Goal: Task Accomplishment & Management: Complete application form

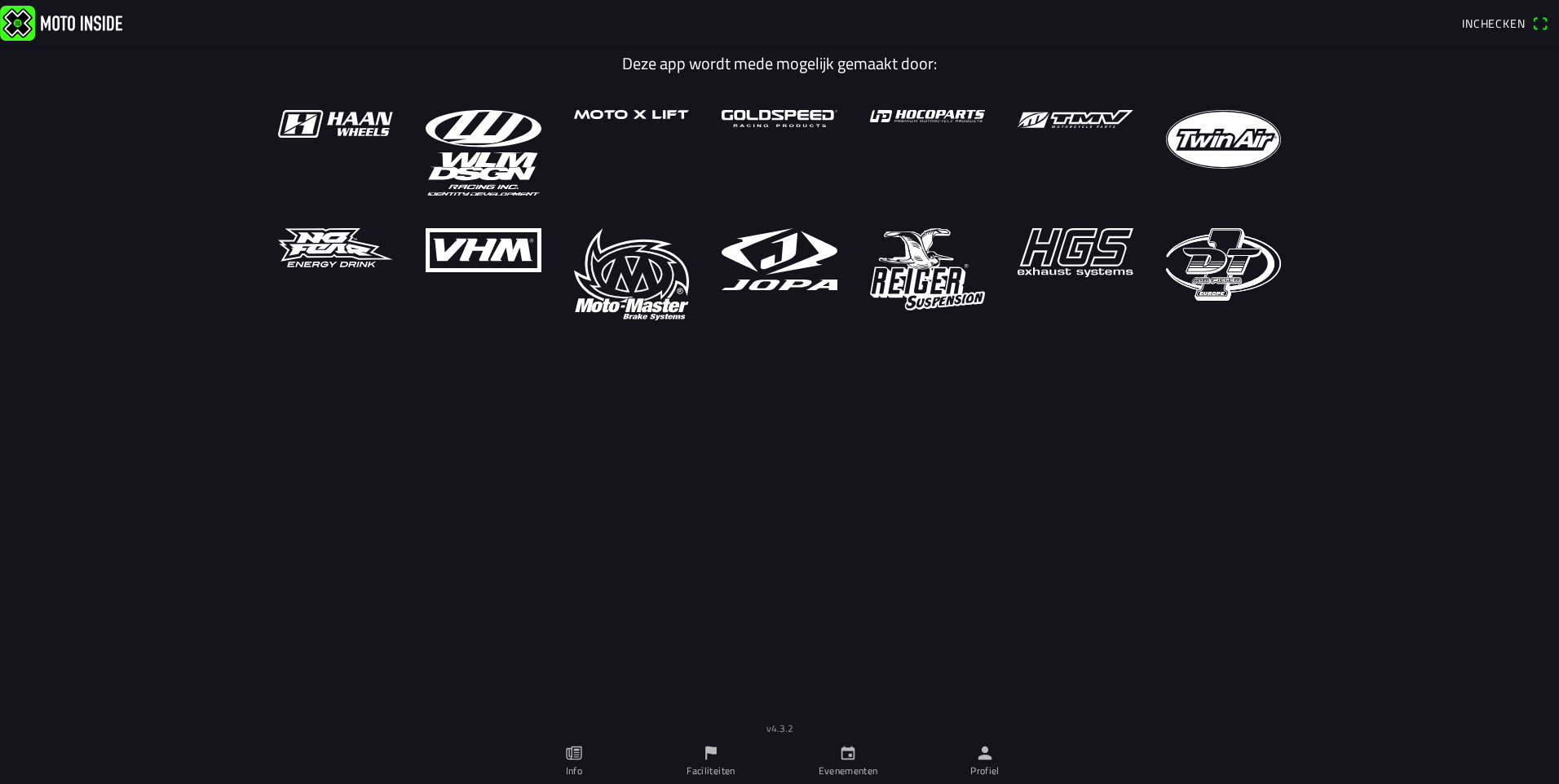
click at [976, 756] on icon "person" at bounding box center [986, 754] width 18 height 18
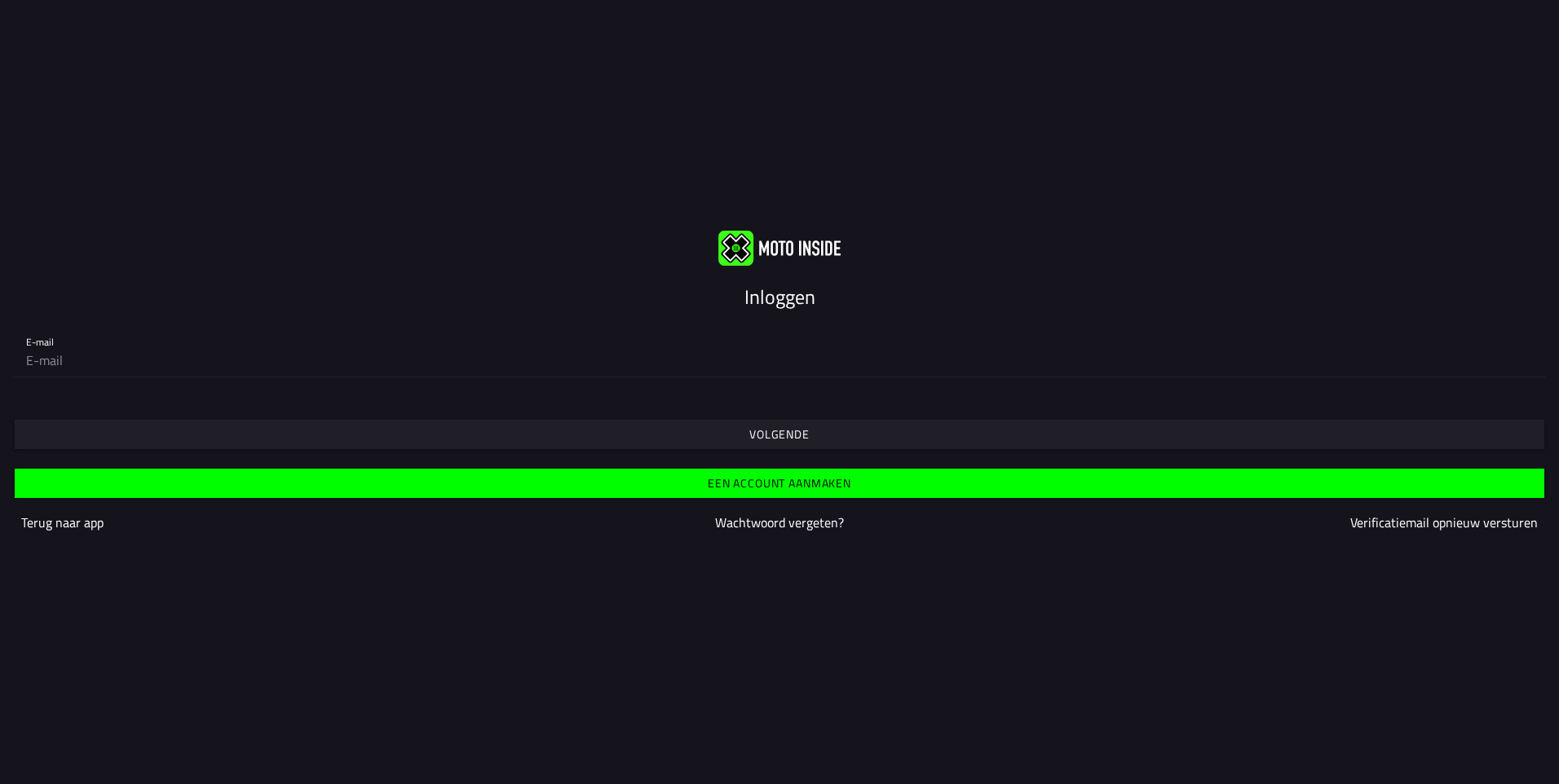
click at [0, 0] on slot "Een account aanmaken" at bounding box center [0, 0] width 0 height 0
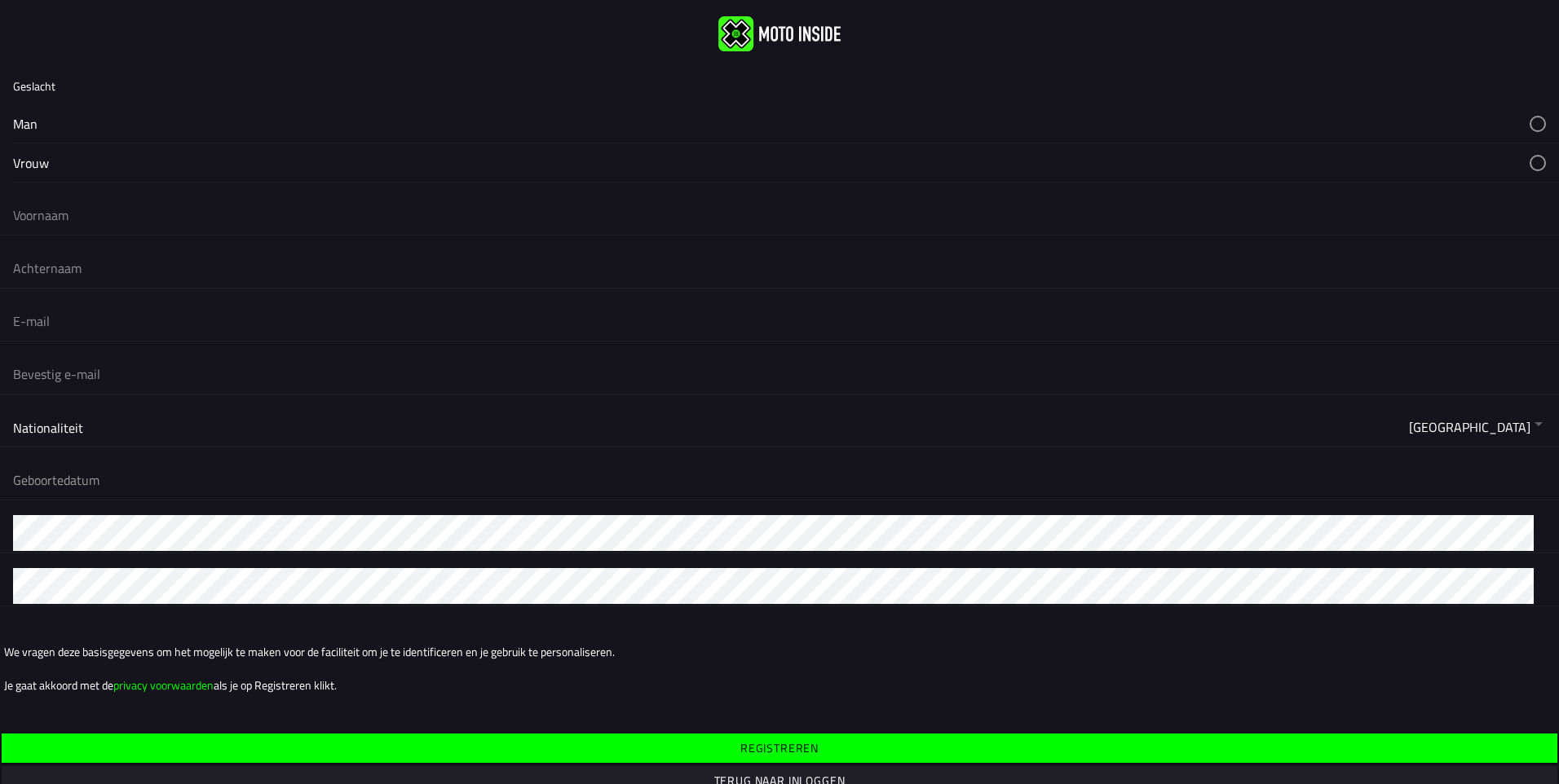
click at [38, 93] on ion-label "Geslacht" at bounding box center [34, 86] width 42 height 17
click at [97, 116] on button "button" at bounding box center [786, 124] width 1546 height 38
click at [49, 125] on button "button" at bounding box center [786, 124] width 1546 height 38
click at [94, 207] on input "text" at bounding box center [780, 214] width 1533 height 36
type input "[PERSON_NAME]"
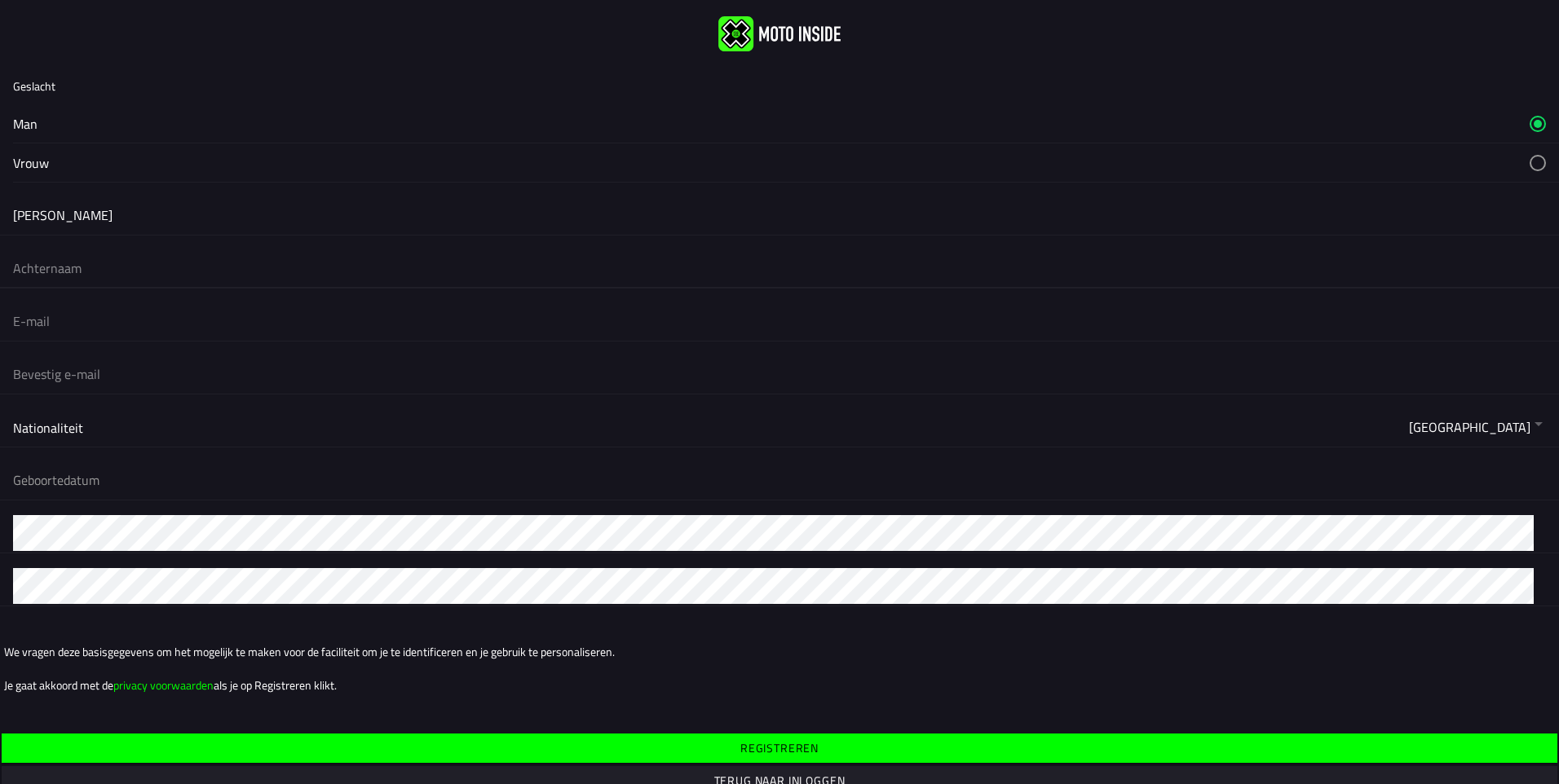
click at [123, 277] on input "text" at bounding box center [780, 267] width 1533 height 36
type input "[PERSON_NAME]"
click at [104, 337] on input "email" at bounding box center [780, 321] width 1533 height 36
type input "[EMAIL_ADDRESS][DOMAIN_NAME]"
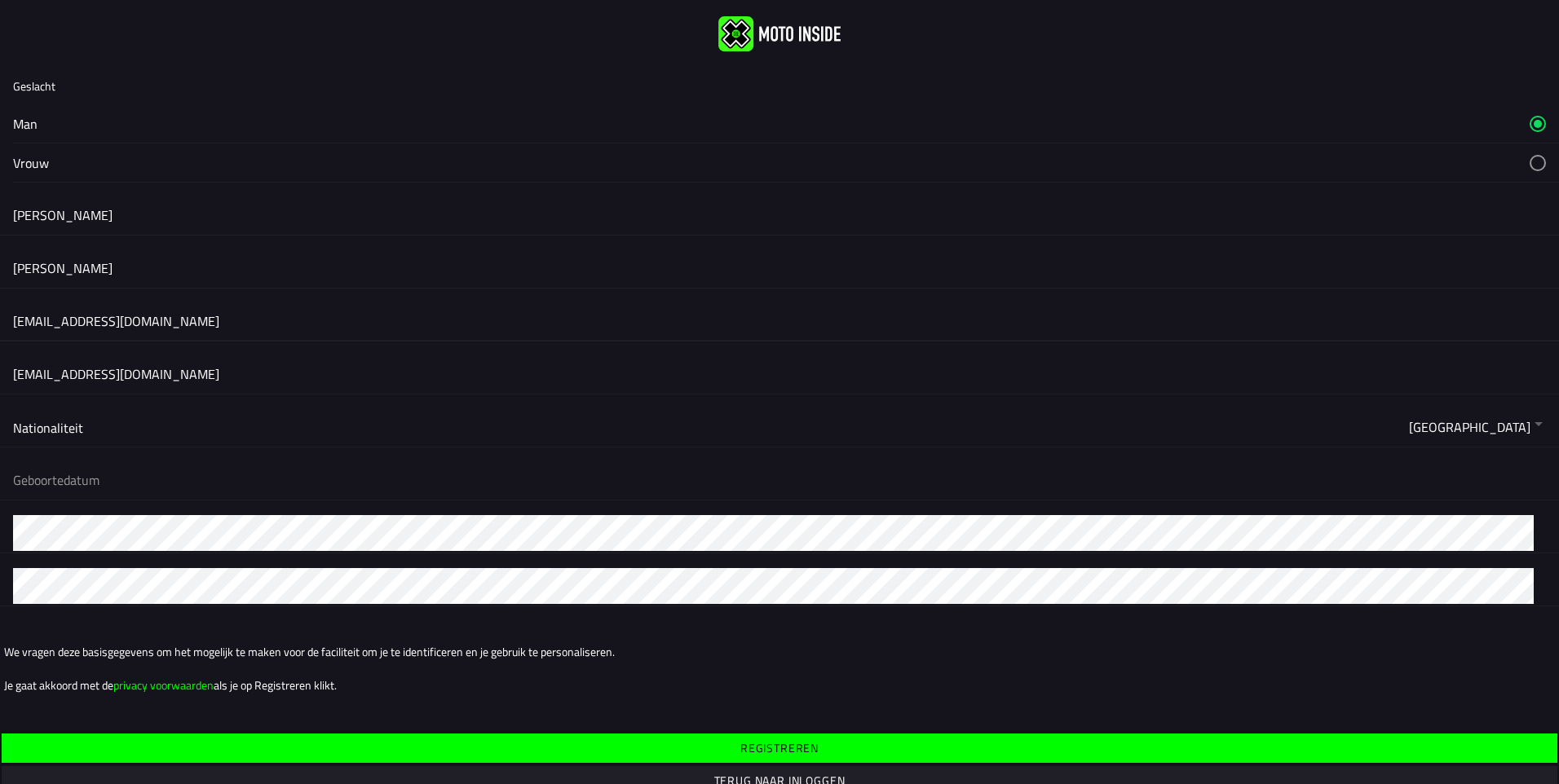
click at [111, 477] on button "button" at bounding box center [786, 480] width 1546 height 39
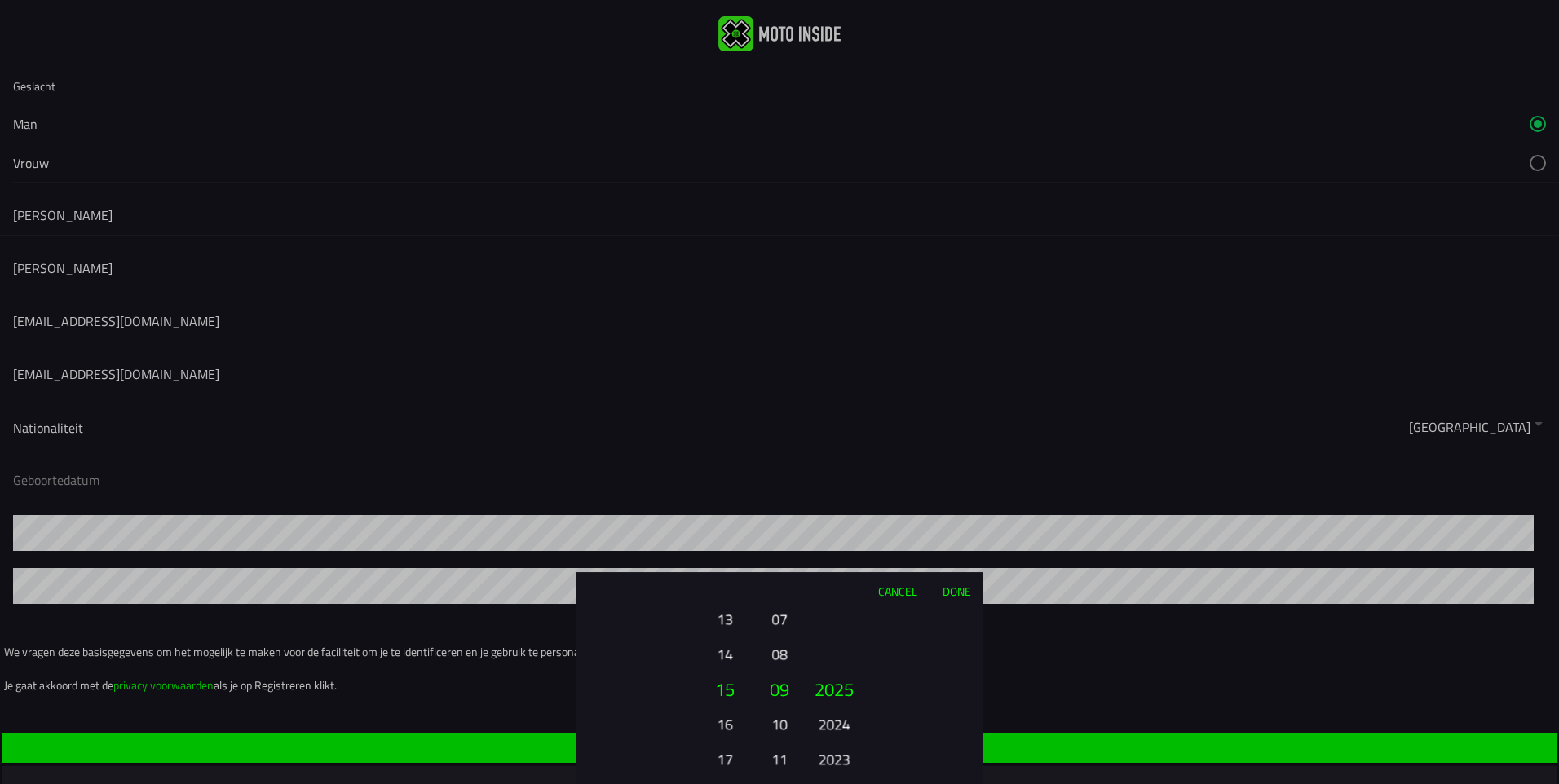
click at [724, 755] on button "17" at bounding box center [725, 759] width 45 height 28
click at [720, 724] on button "18" at bounding box center [725, 724] width 45 height 28
click at [784, 620] on button "07" at bounding box center [780, 619] width 23 height 28
click at [780, 621] on button "05" at bounding box center [780, 619] width 23 height 28
click at [780, 621] on button "03" at bounding box center [780, 619] width 23 height 28
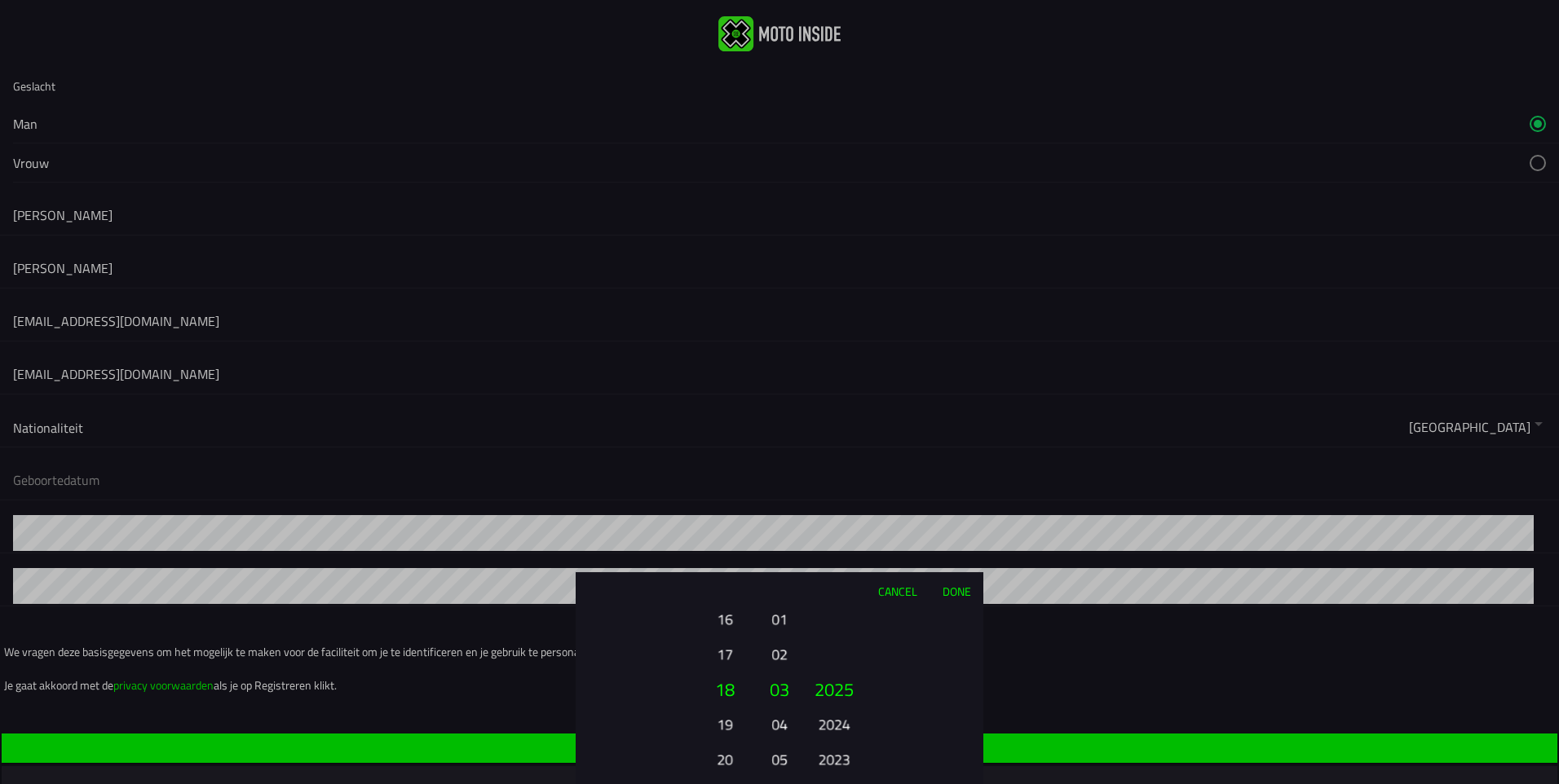
click at [780, 621] on button "01" at bounding box center [780, 619] width 23 height 28
click at [829, 726] on button "2024" at bounding box center [834, 724] width 45 height 28
click at [829, 726] on button "2023" at bounding box center [834, 724] width 45 height 28
click at [829, 726] on button "2022" at bounding box center [834, 724] width 45 height 28
click at [829, 726] on button "2021" at bounding box center [834, 724] width 45 height 28
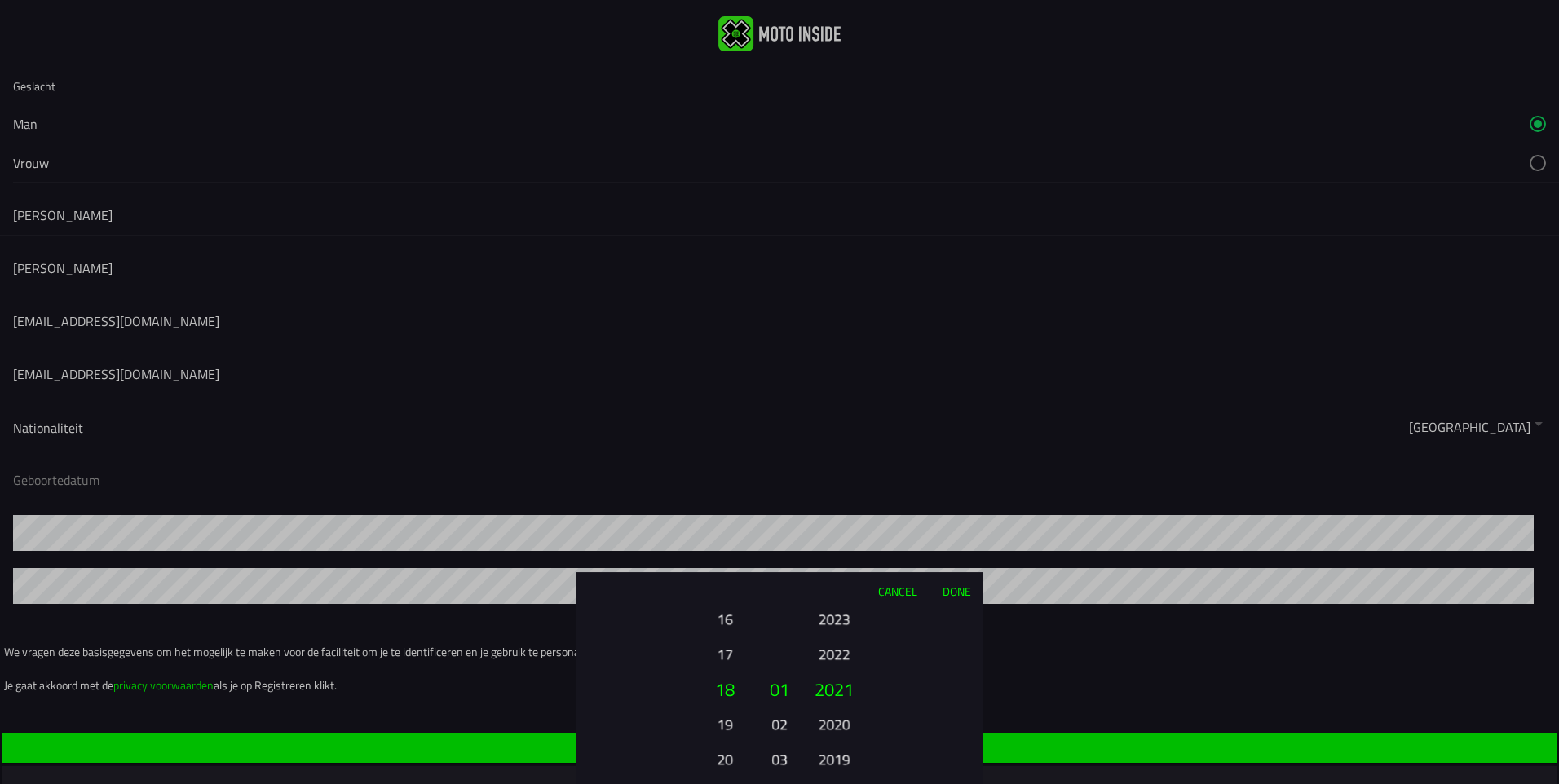
click at [829, 726] on button "2020" at bounding box center [834, 724] width 45 height 28
click at [829, 746] on button "2019" at bounding box center [834, 759] width 45 height 28
click at [829, 726] on button "2018" at bounding box center [834, 724] width 45 height 28
click at [829, 726] on button "2017" at bounding box center [834, 724] width 45 height 28
click at [829, 726] on button "2016" at bounding box center [834, 724] width 45 height 28
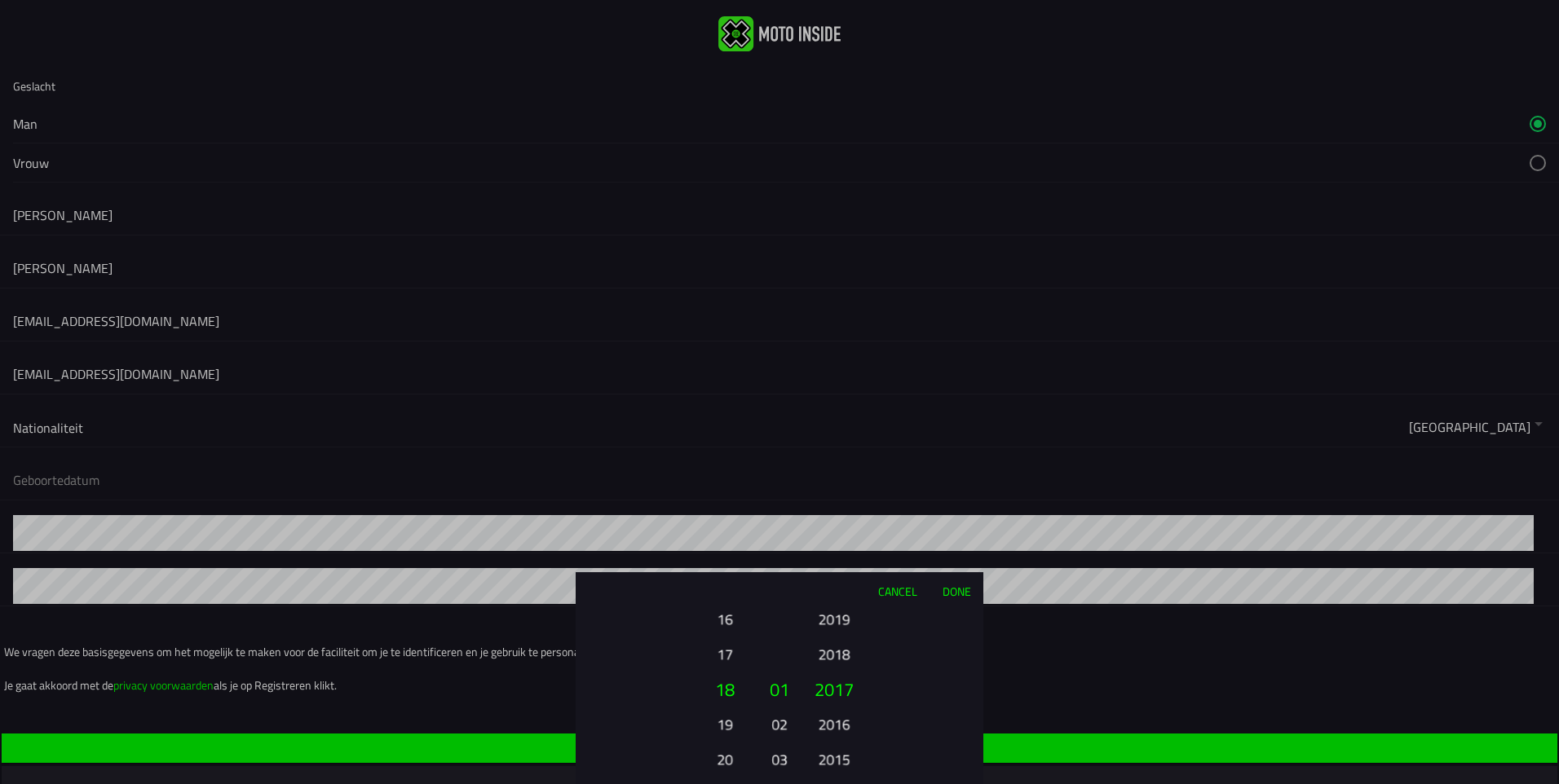
click at [829, 746] on button "2015" at bounding box center [834, 759] width 45 height 28
click at [830, 725] on button "2014" at bounding box center [834, 724] width 45 height 28
click at [830, 725] on button "2014" at bounding box center [834, 720] width 45 height 28
click at [830, 725] on button "2013" at bounding box center [834, 724] width 45 height 28
click at [830, 725] on button "2012" at bounding box center [834, 724] width 45 height 28
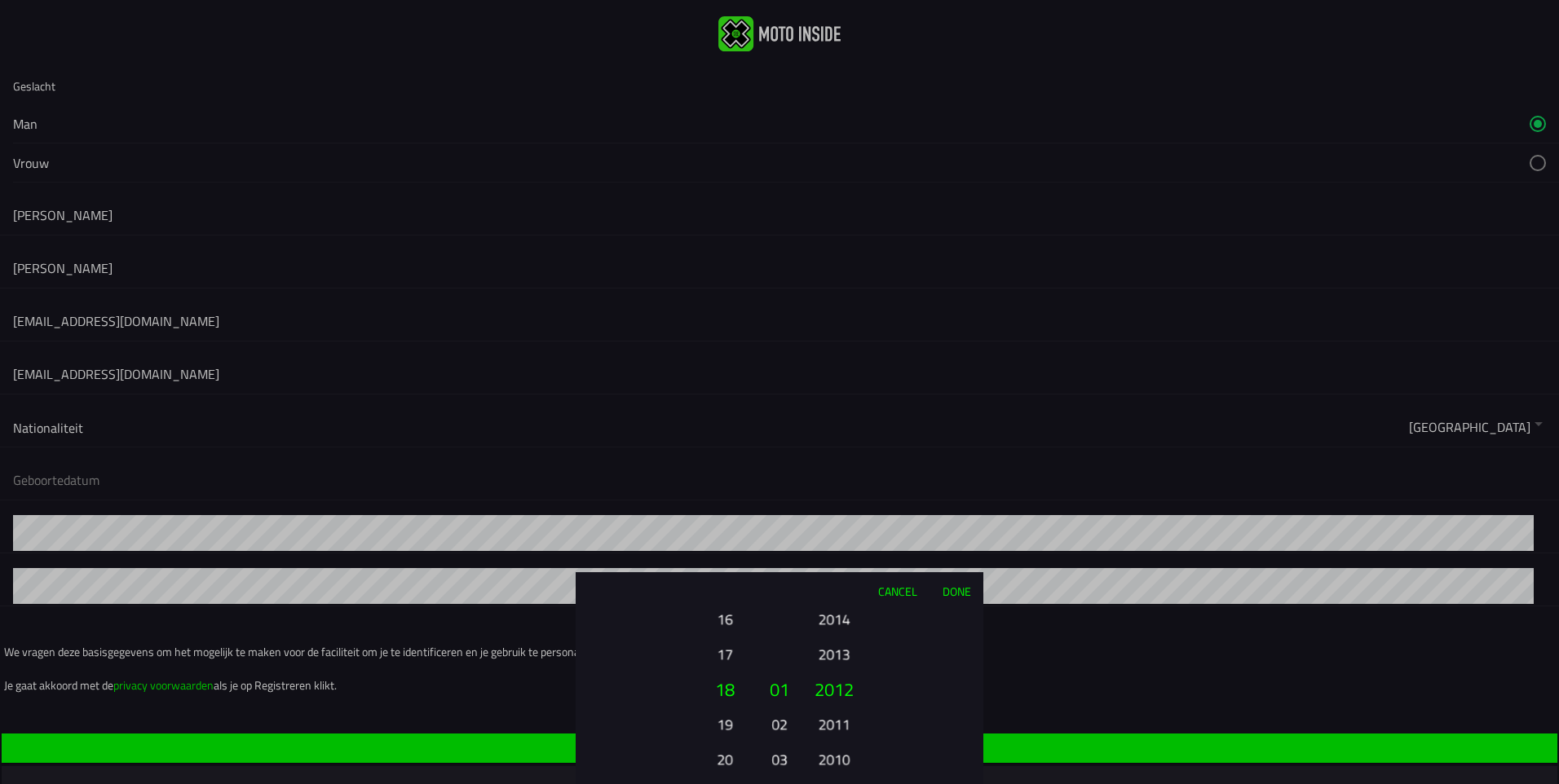
click at [830, 725] on button "2011" at bounding box center [834, 724] width 45 height 28
click at [830, 746] on button "2010" at bounding box center [834, 759] width 45 height 28
click at [830, 725] on button "2009" at bounding box center [834, 724] width 45 height 28
click at [830, 725] on button "2008" at bounding box center [834, 724] width 45 height 28
click at [830, 725] on button "2007" at bounding box center [834, 724] width 45 height 28
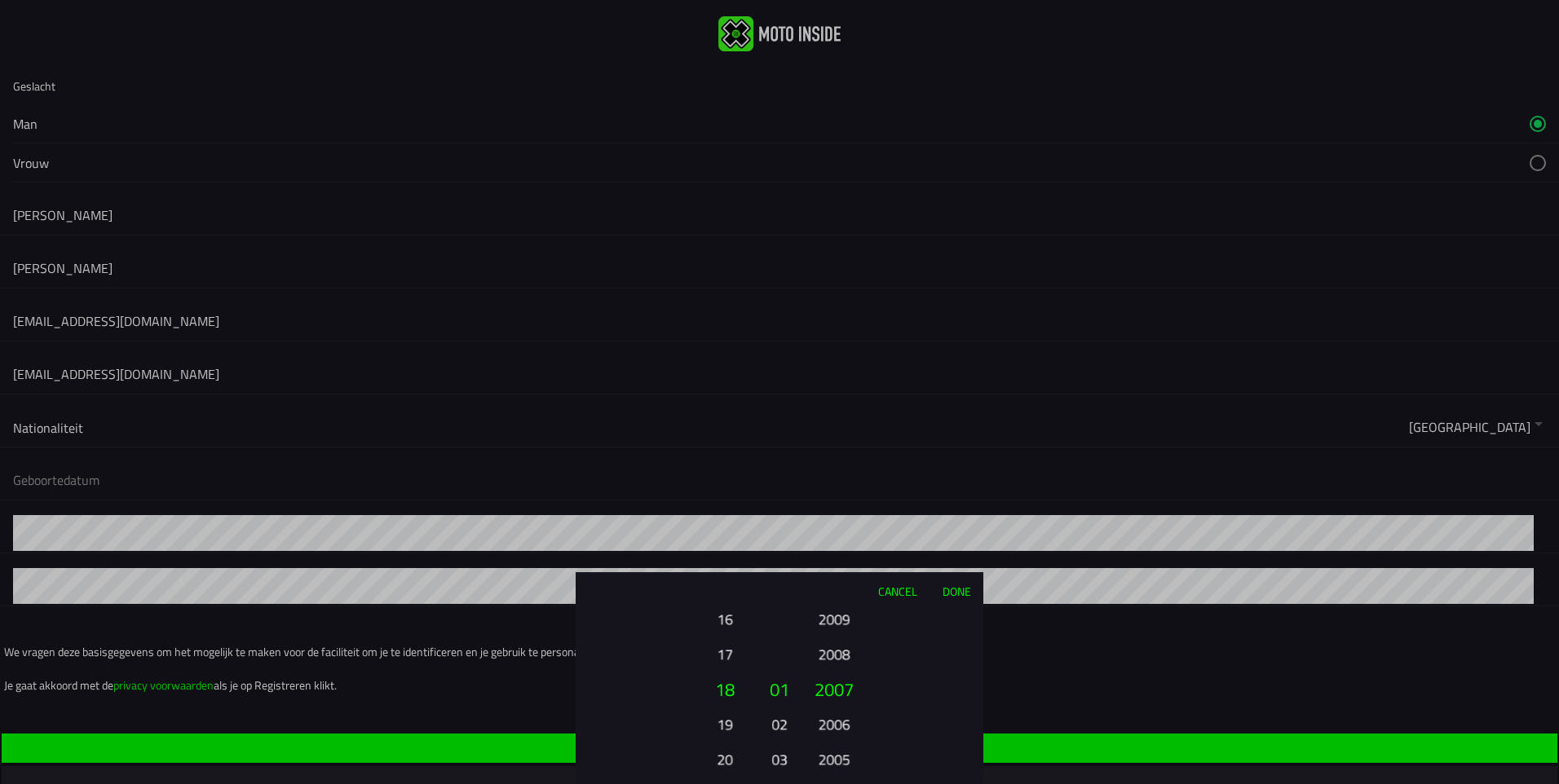
click at [830, 725] on button "2006" at bounding box center [834, 724] width 45 height 28
click at [830, 725] on ion-picker-column "2025 2024 2023 2022 2021 2020 2019 2018 2017 2016 2015 2014 2013 2012 2011 2010…" at bounding box center [891, 696] width 183 height 175
click at [830, 725] on button "2004" at bounding box center [834, 724] width 45 height 28
click at [830, 725] on button "2003" at bounding box center [834, 724] width 45 height 28
click at [830, 725] on button "2002" at bounding box center [834, 724] width 45 height 28
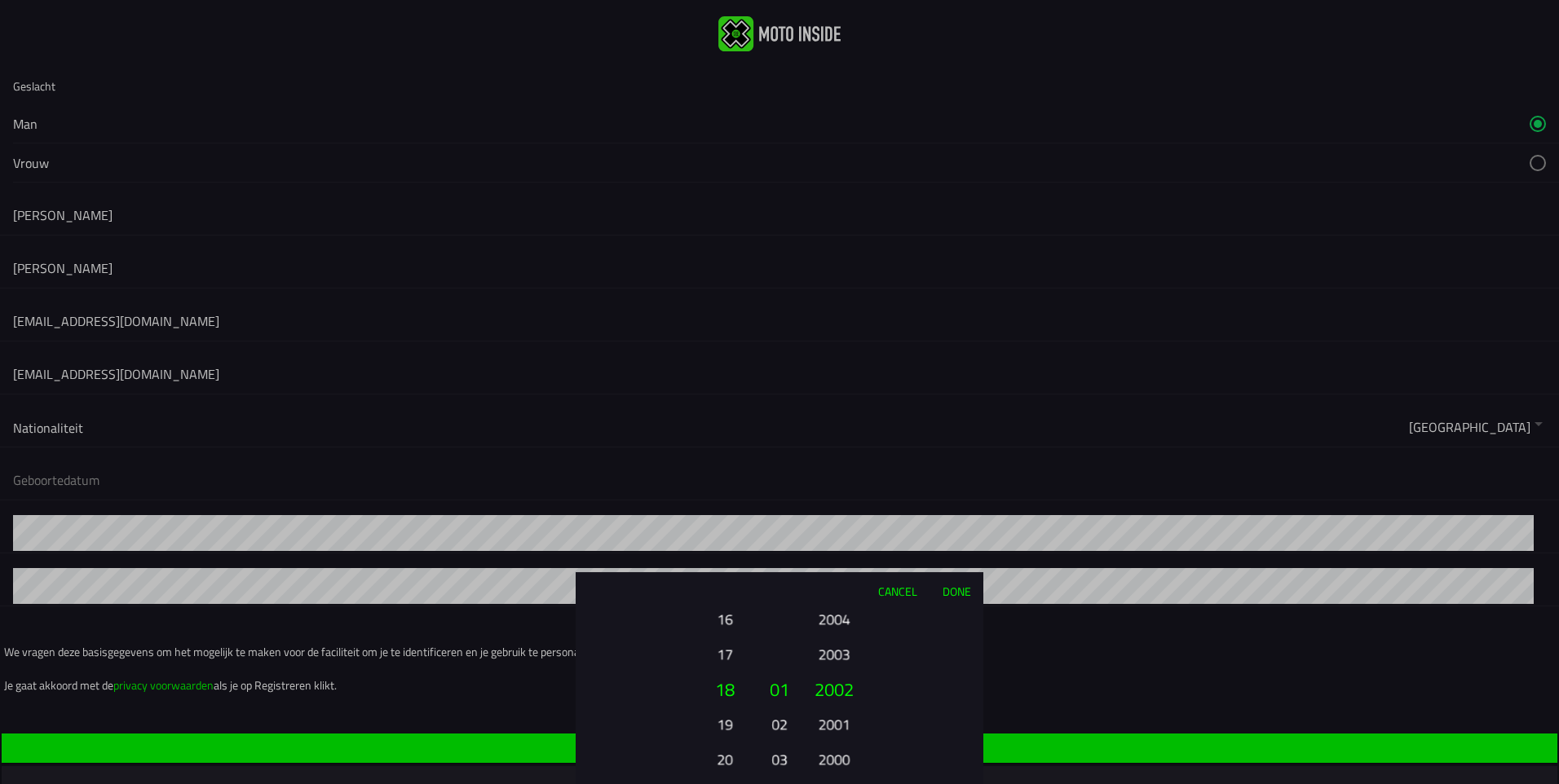
click at [830, 725] on button "2001" at bounding box center [834, 724] width 45 height 28
click at [830, 725] on button "2000" at bounding box center [834, 724] width 45 height 28
click at [832, 760] on button "1998" at bounding box center [834, 759] width 45 height 28
click at [953, 590] on button "Done" at bounding box center [956, 591] width 54 height 36
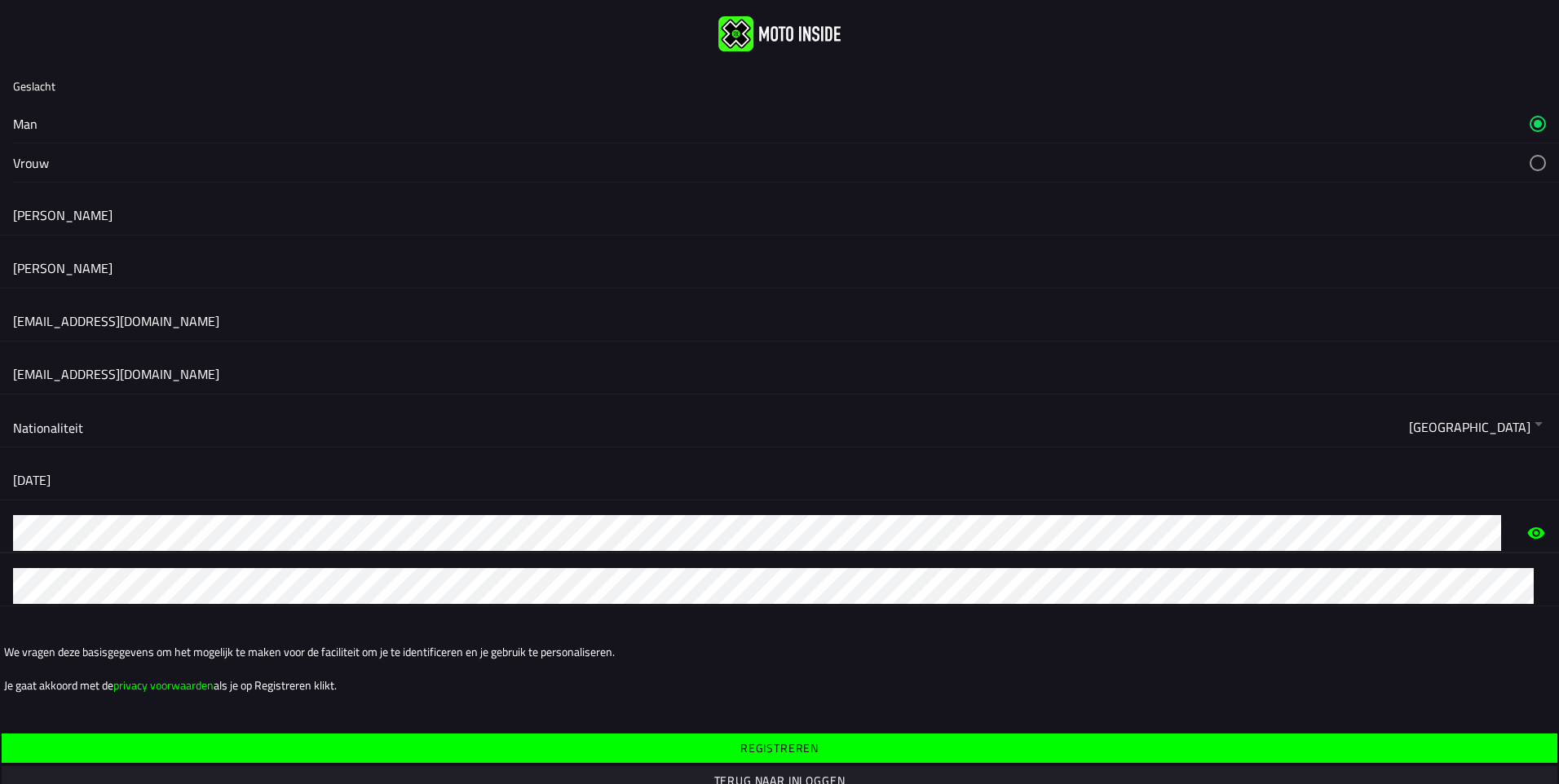
click at [582, 606] on div at bounding box center [780, 587] width 1559 height 40
click at [1527, 530] on icon "eye" at bounding box center [1536, 533] width 19 height 39
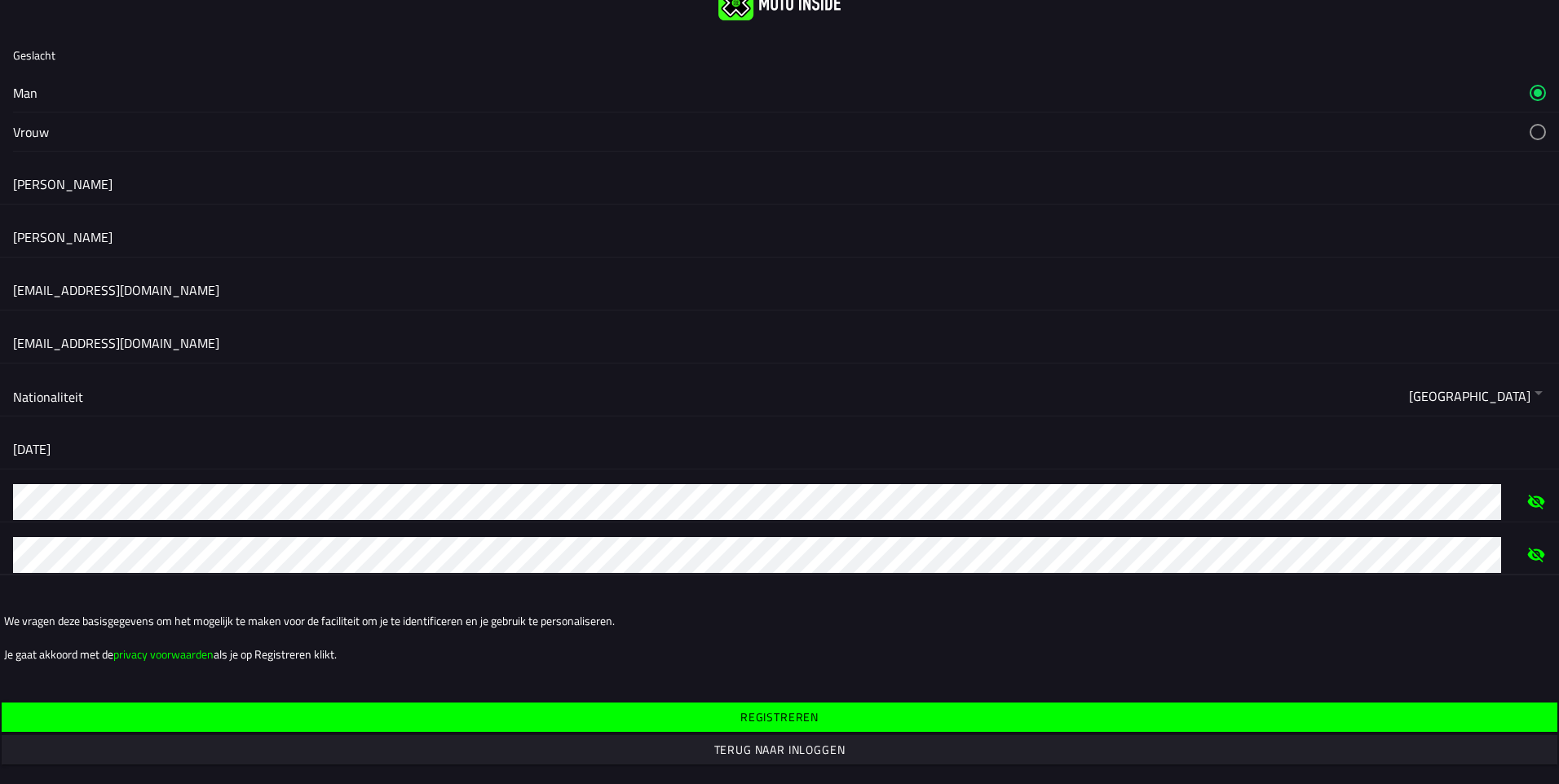
click at [0, 0] on span "Registreren" at bounding box center [0, 0] width 0 height 0
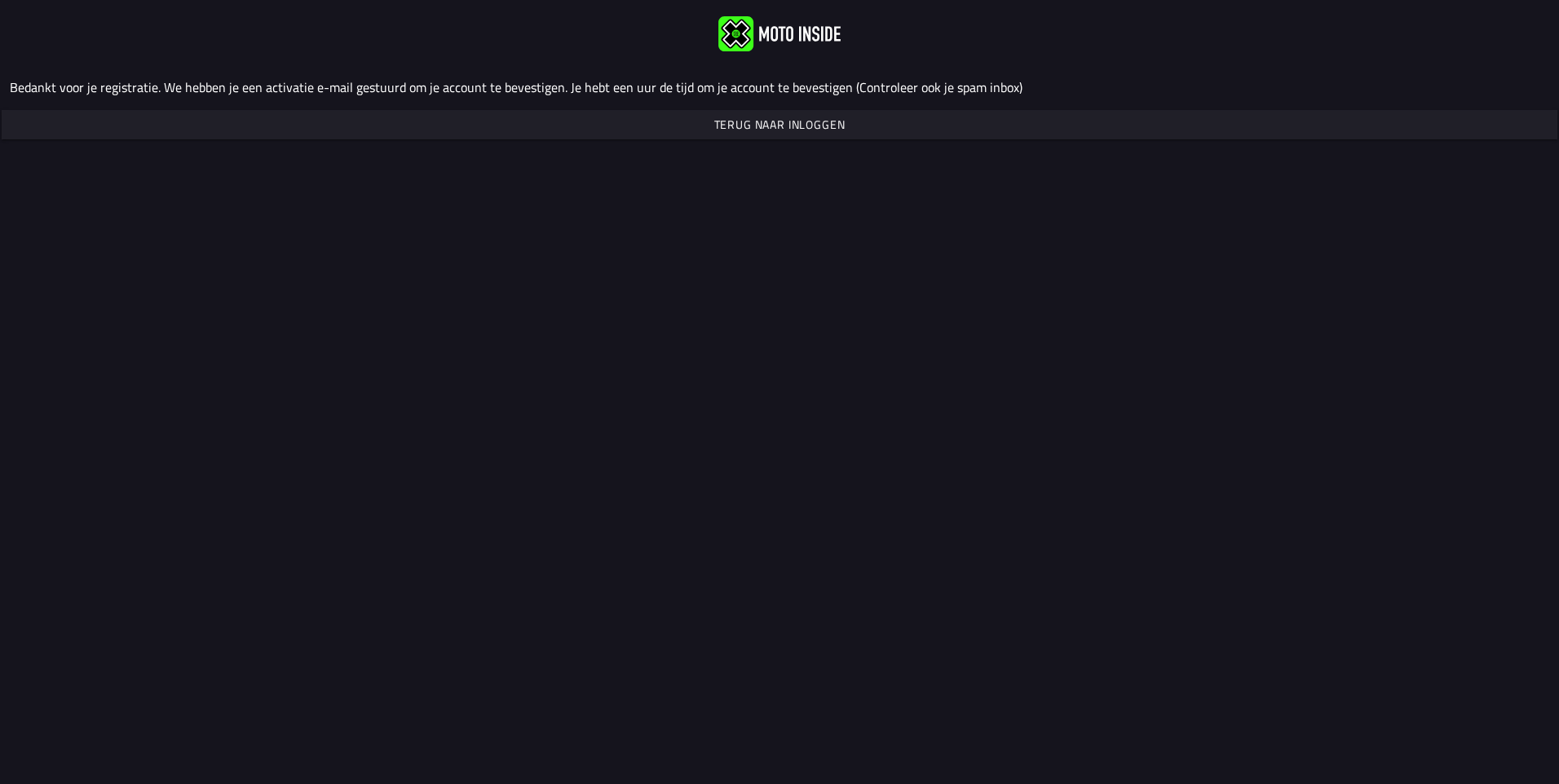
scroll to position [0, 0]
click at [0, 0] on slot "Terug naar inloggen" at bounding box center [0, 0] width 0 height 0
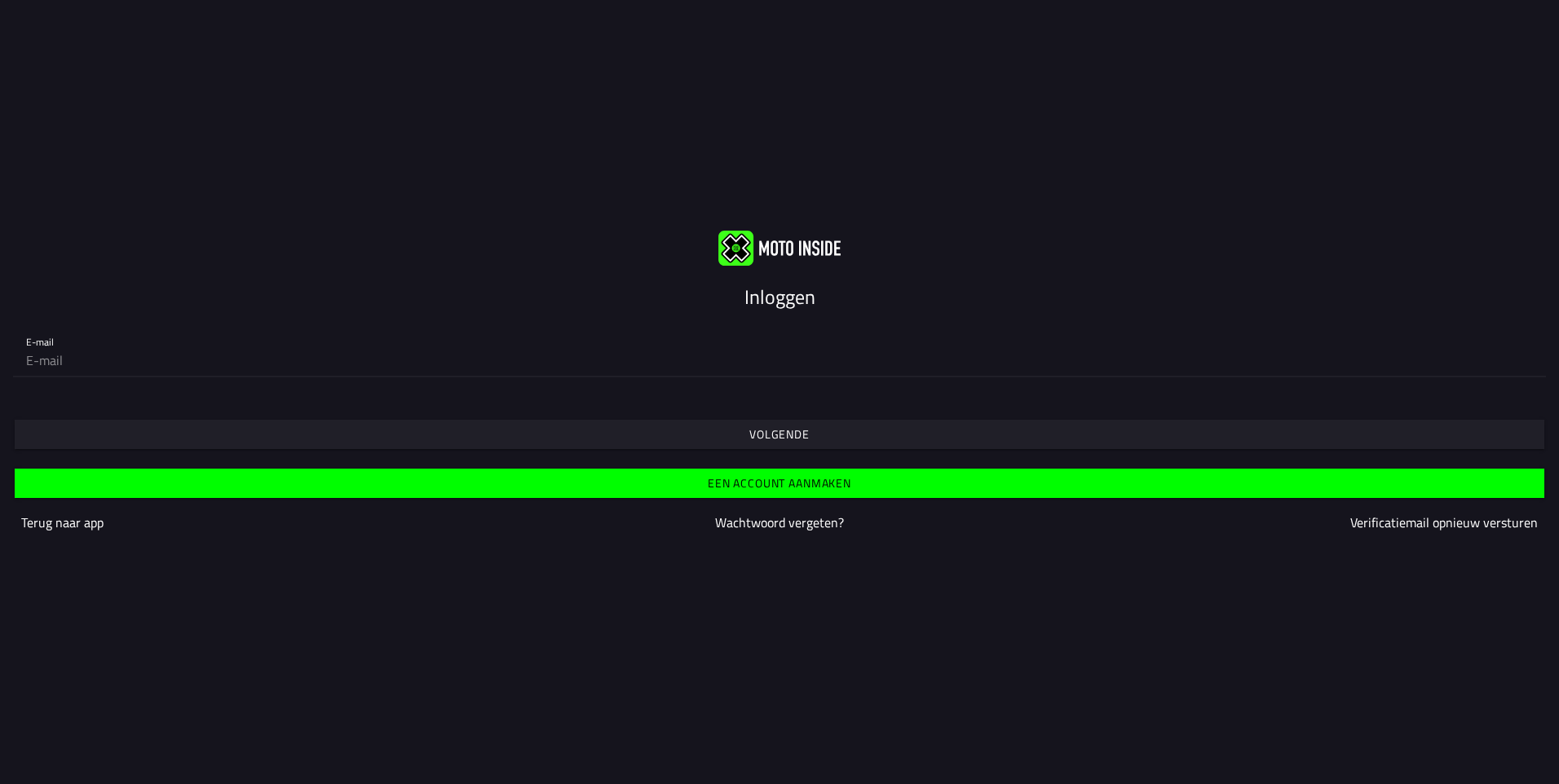
click at [71, 354] on input "email" at bounding box center [779, 361] width 1507 height 33
type input "[EMAIL_ADDRESS][DOMAIN_NAME]"
click at [626, 438] on span "Volgende" at bounding box center [779, 434] width 1505 height 29
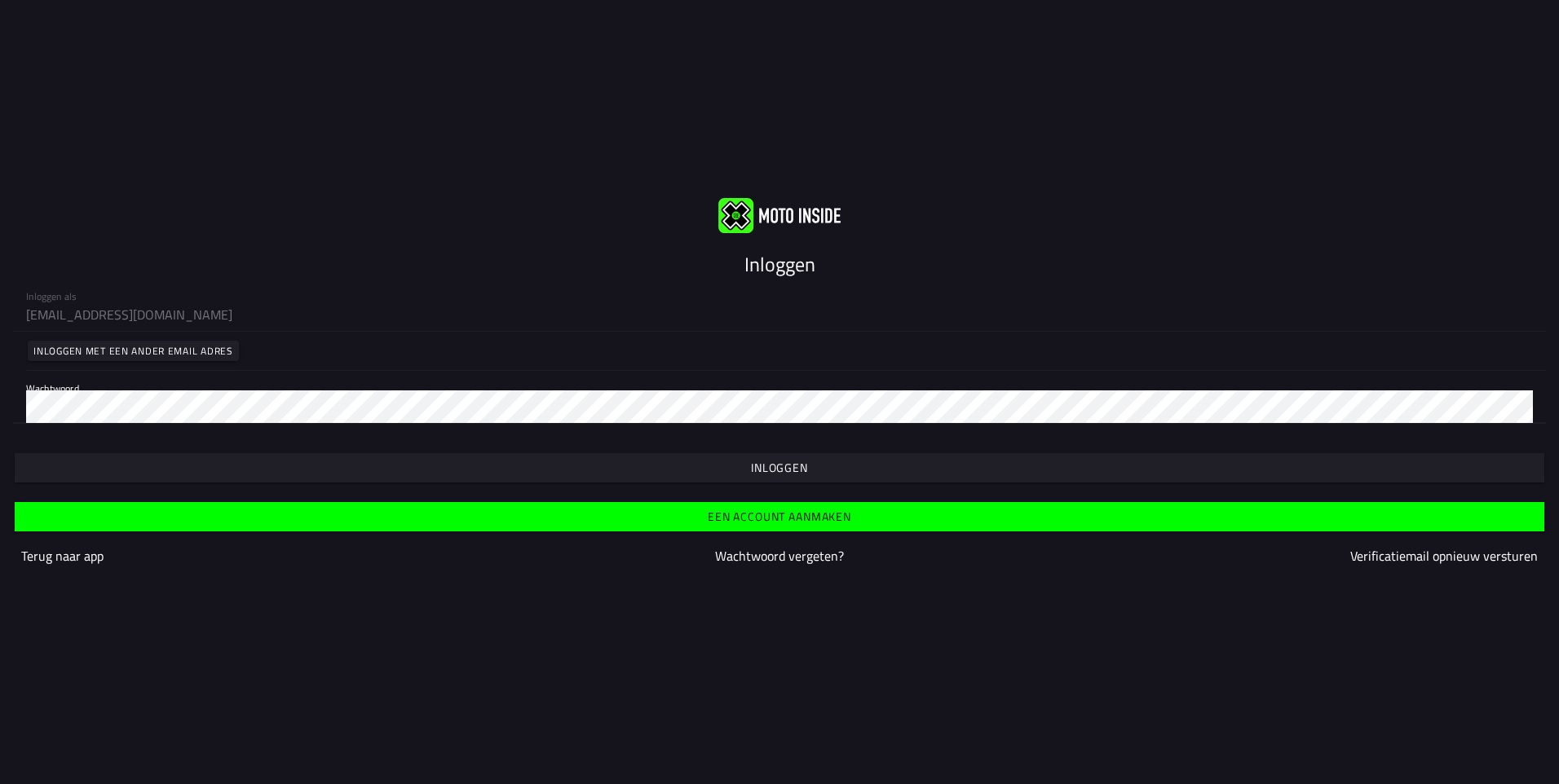
click at [700, 464] on span "button" at bounding box center [779, 468] width 1505 height 29
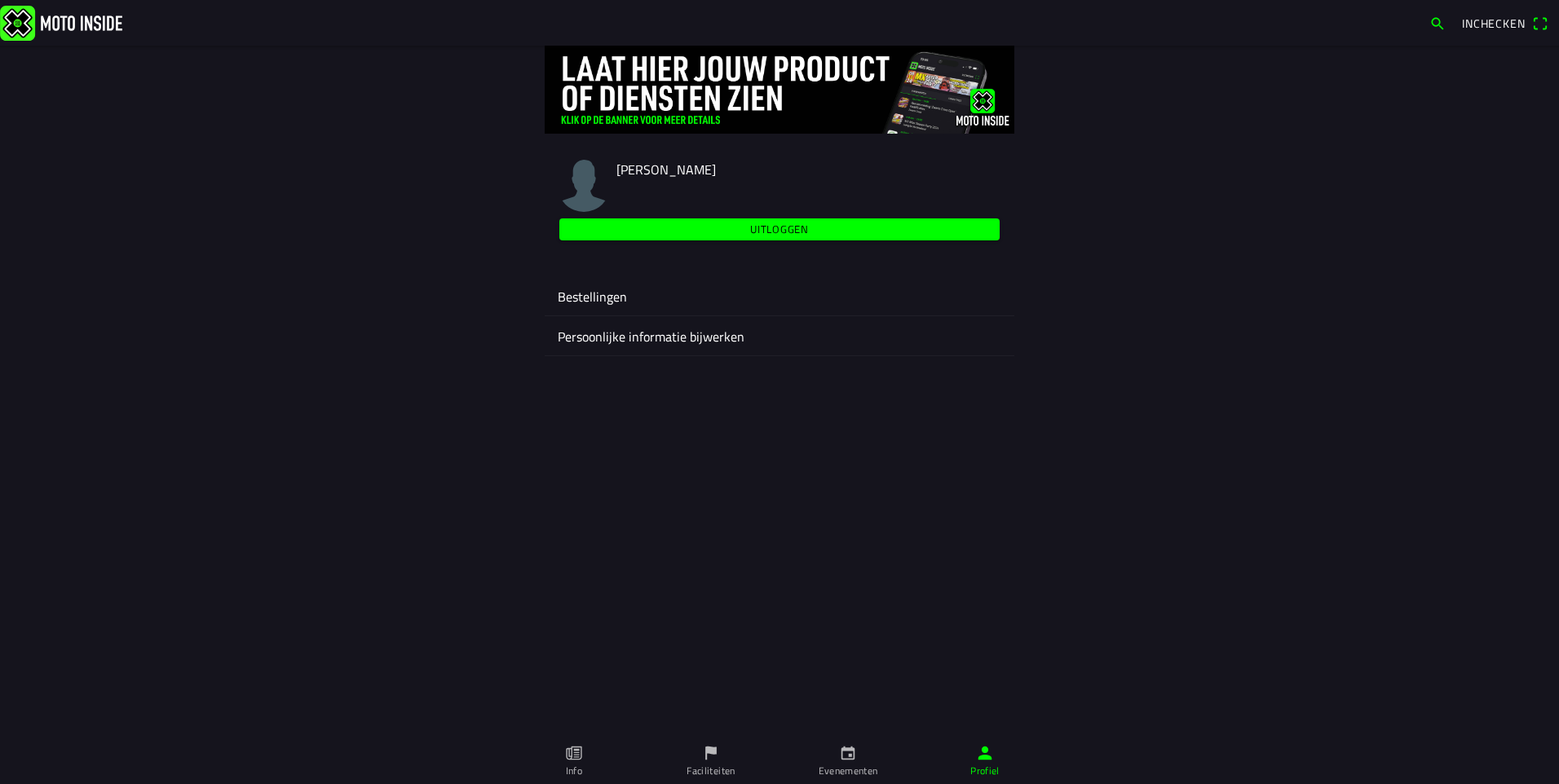
click at [838, 760] on link "Evenementen" at bounding box center [848, 762] width 137 height 46
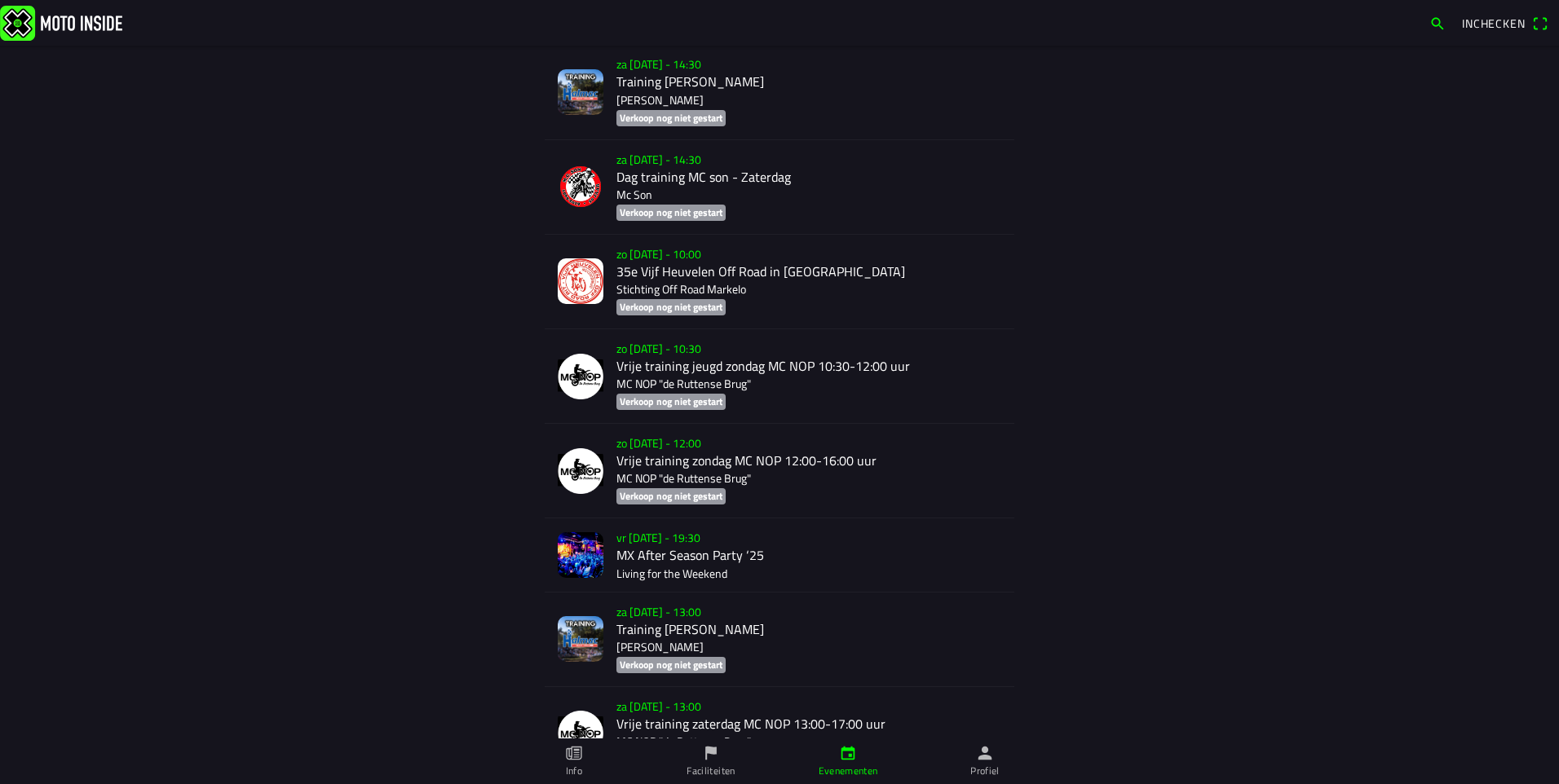
scroll to position [8210, 0]
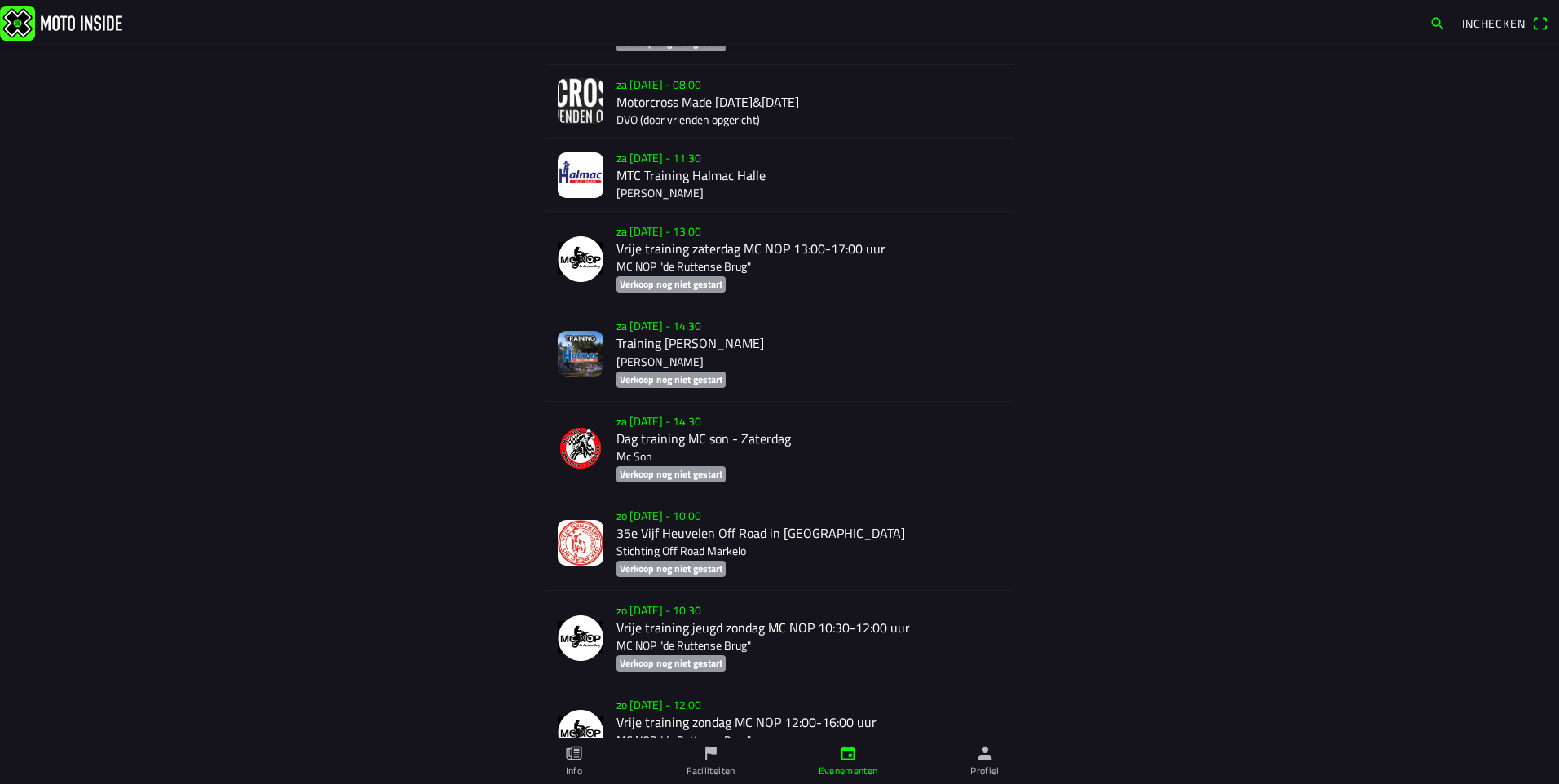
click at [970, 757] on link "Profiel" at bounding box center [986, 762] width 137 height 46
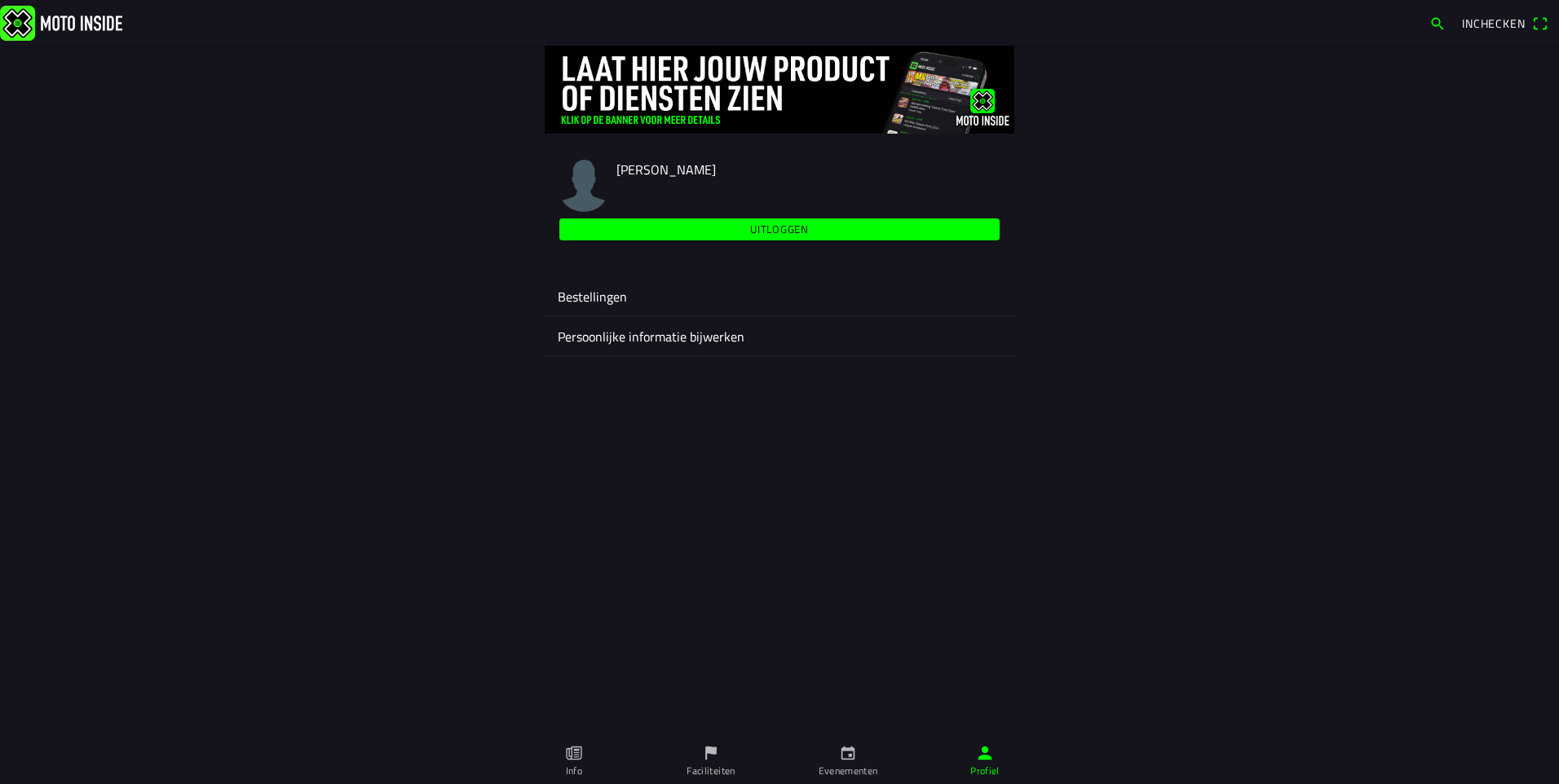
click at [725, 335] on ion-label "Persoonlijke informatie bijwerken" at bounding box center [780, 336] width 443 height 19
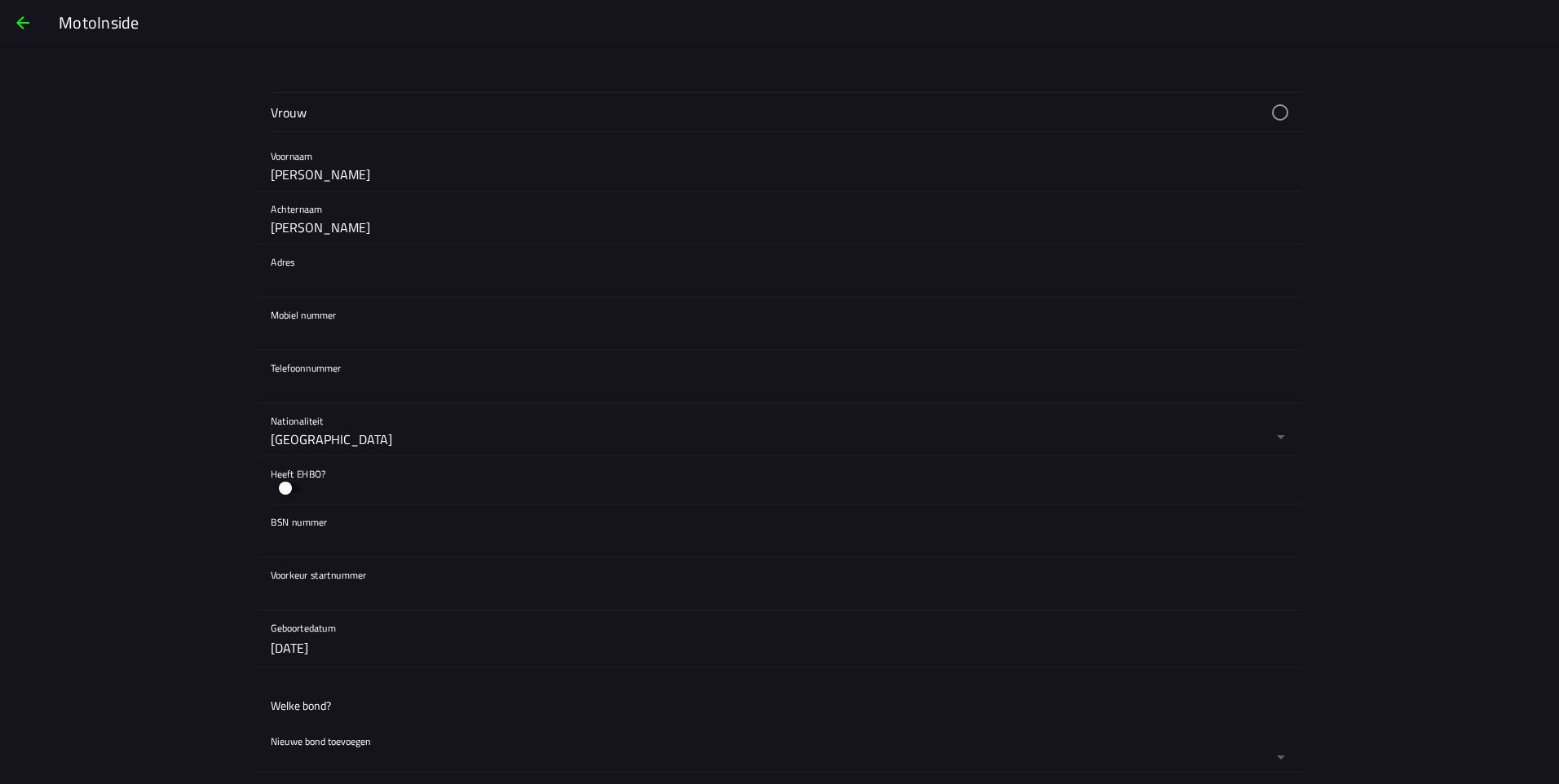
scroll to position [326, 0]
